Goal: Task Accomplishment & Management: Use online tool/utility

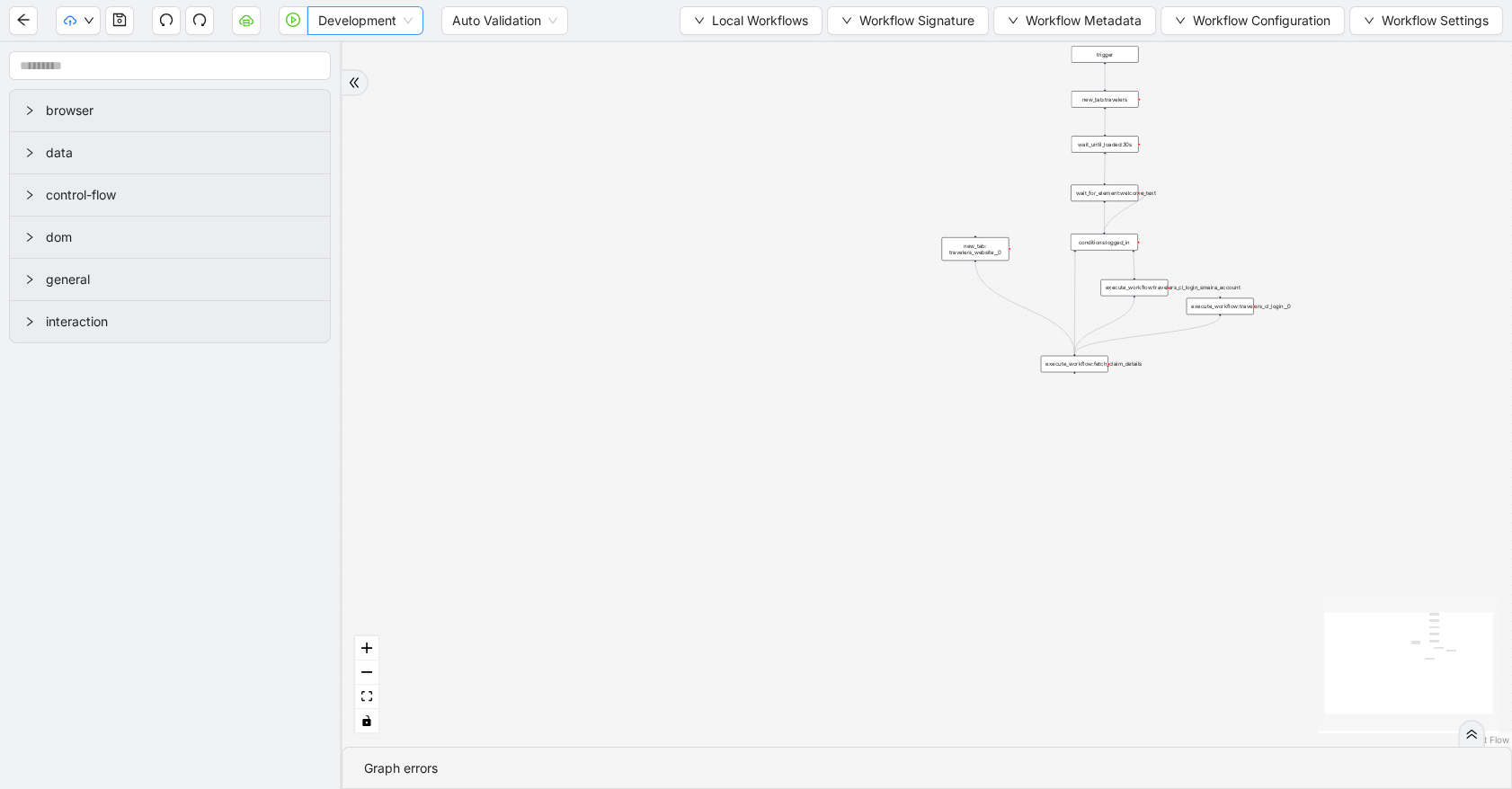
click at [330, 12] on span "Development" at bounding box center [366, 21] width 94 height 27
click at [333, 76] on div "Production" at bounding box center [365, 85] width 88 height 20
click at [283, 22] on button "button" at bounding box center [293, 21] width 29 height 29
